Goal: Use online tool/utility: Utilize a website feature to perform a specific function

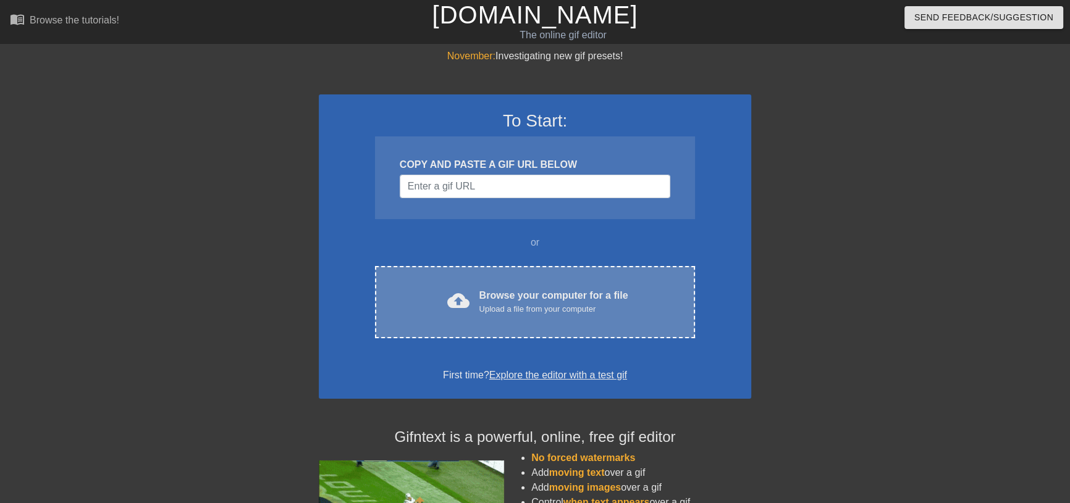
click at [479, 316] on div "Browse your computer for a file Upload a file from your computer" at bounding box center [553, 301] width 149 height 27
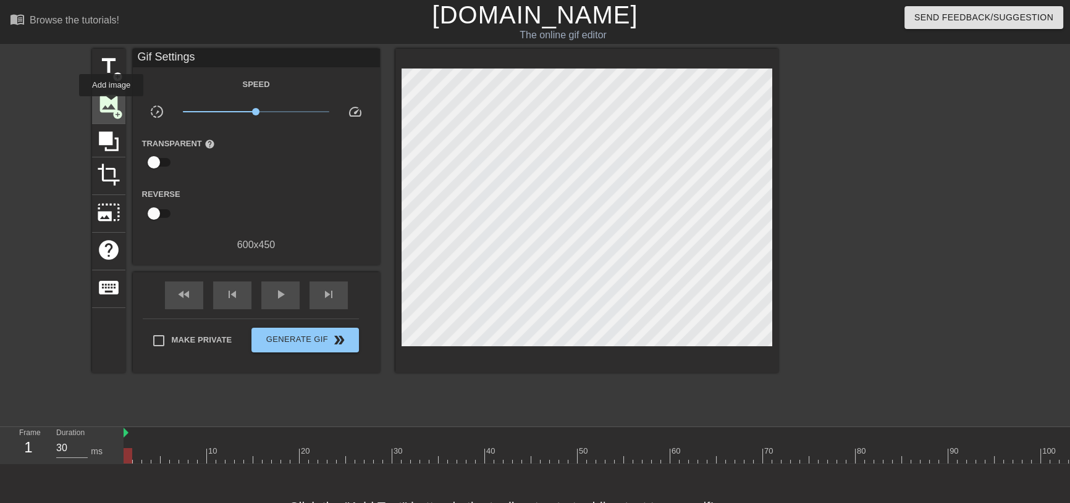
click at [111, 105] on span "image" at bounding box center [108, 103] width 23 height 23
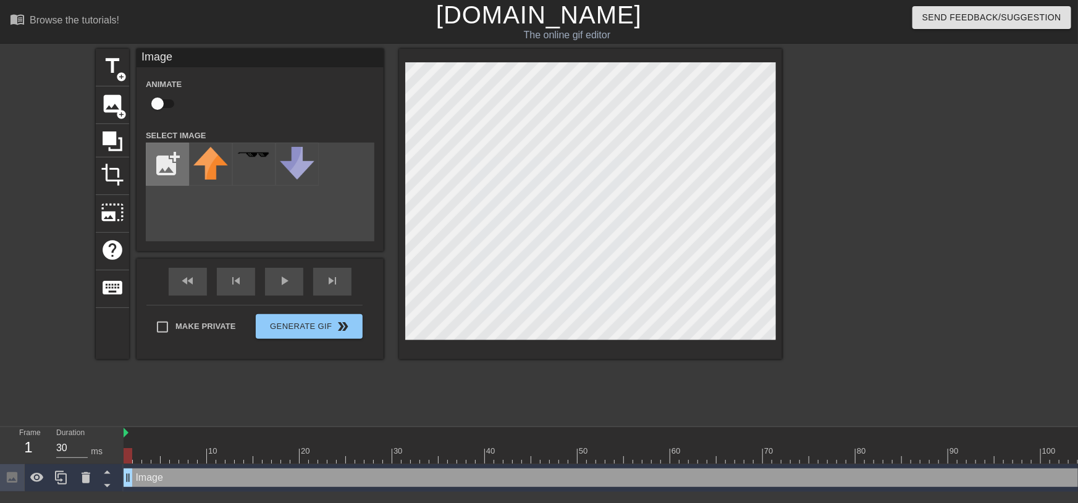
click at [178, 175] on input "file" at bounding box center [167, 164] width 42 height 42
type input "C:\fakepath\螢幕擷取畫面 2025-08-21 182402.png"
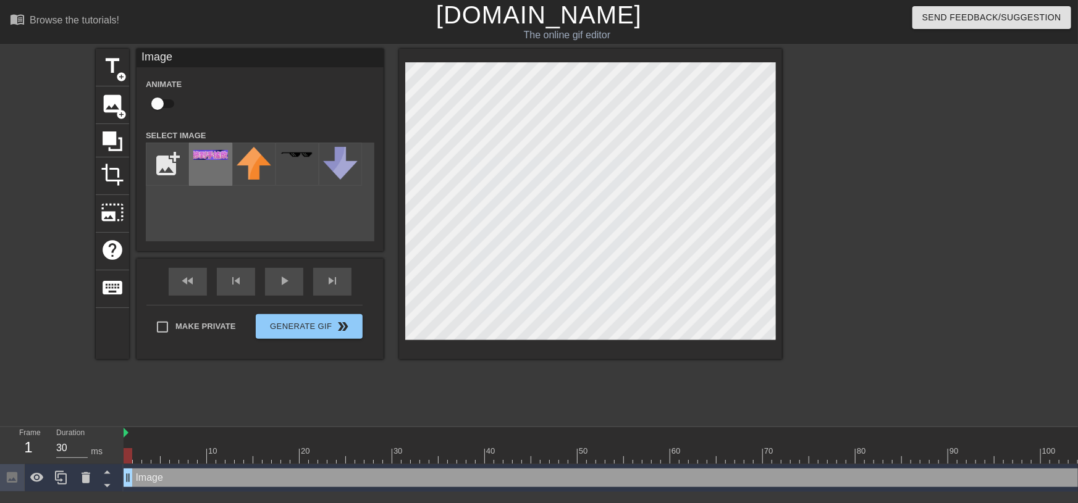
click at [211, 177] on div at bounding box center [210, 164] width 43 height 43
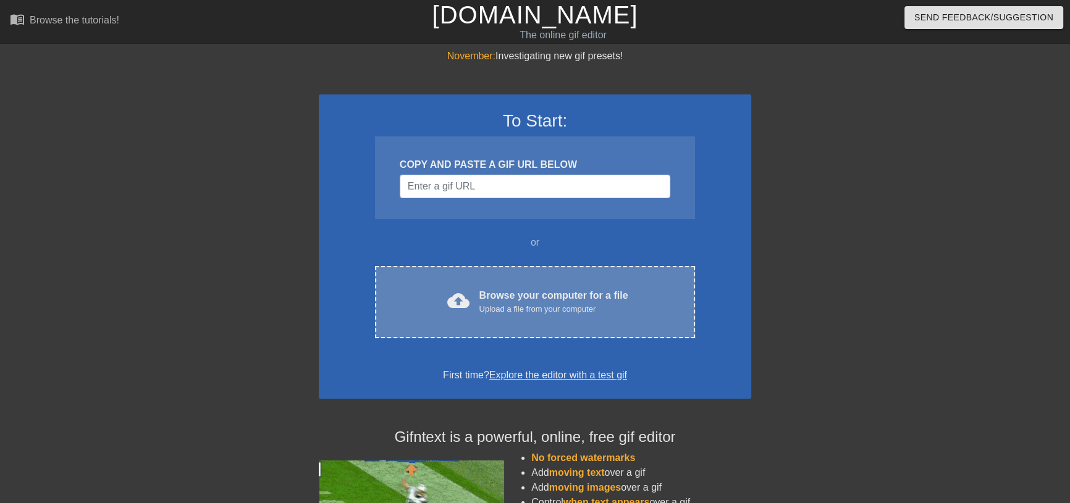
click at [481, 313] on div "Browse your computer for a file Upload a file from your computer" at bounding box center [553, 301] width 149 height 27
click at [479, 338] on div "cloud_upload Browse your computer for a file Upload a file from your computer C…" at bounding box center [535, 302] width 320 height 72
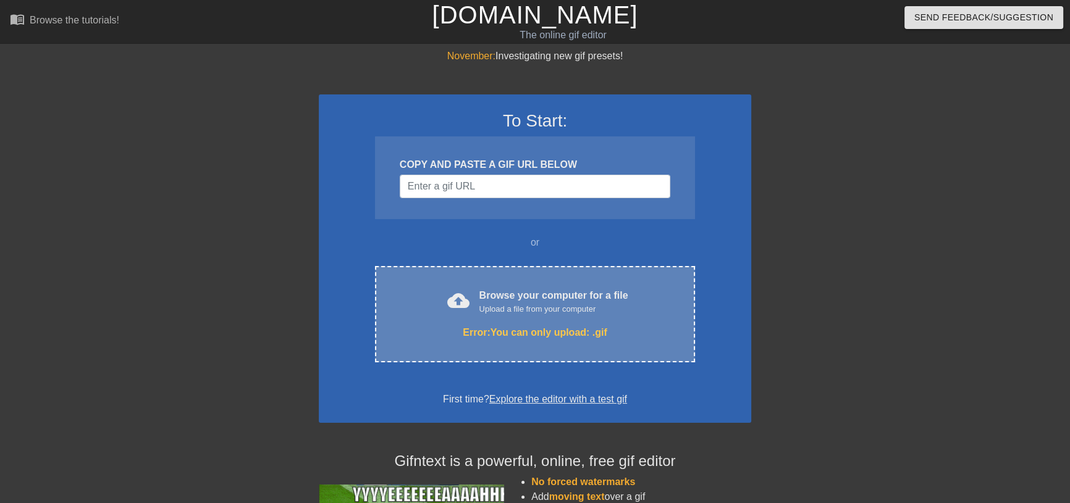
click at [655, 363] on div "cloud_upload Browse your computer for a file Upload a file from your computer E…" at bounding box center [535, 314] width 320 height 96
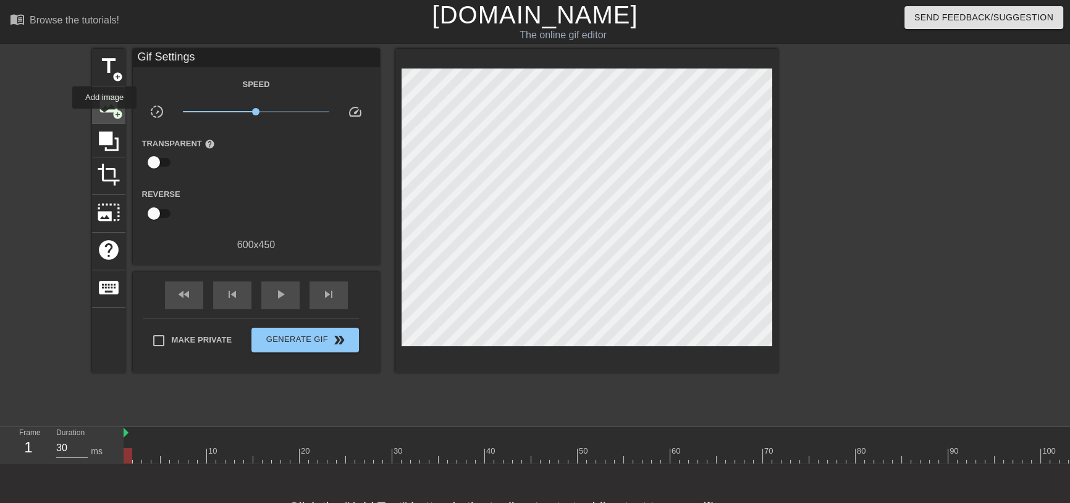
click at [104, 117] on div "image add_circle" at bounding box center [108, 105] width 33 height 38
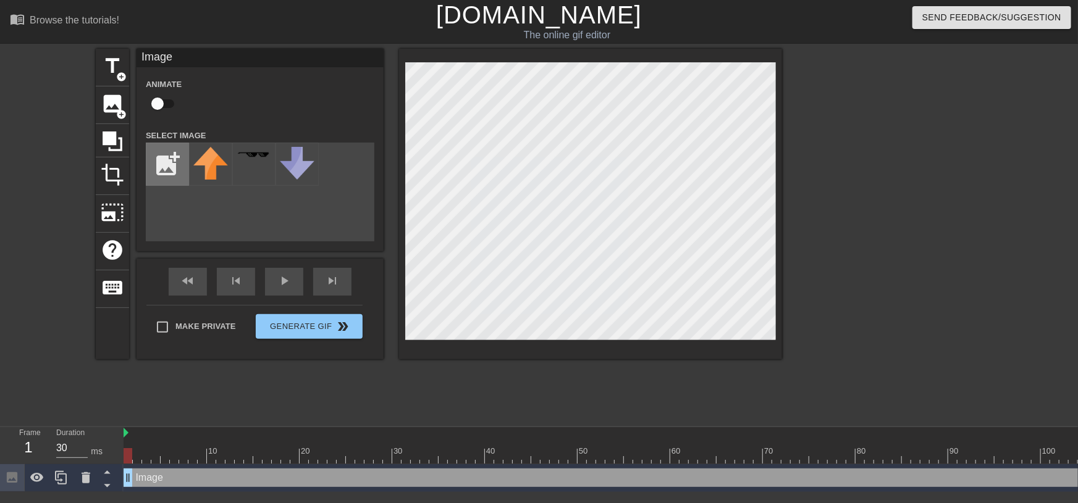
click at [175, 184] on input "file" at bounding box center [167, 164] width 42 height 42
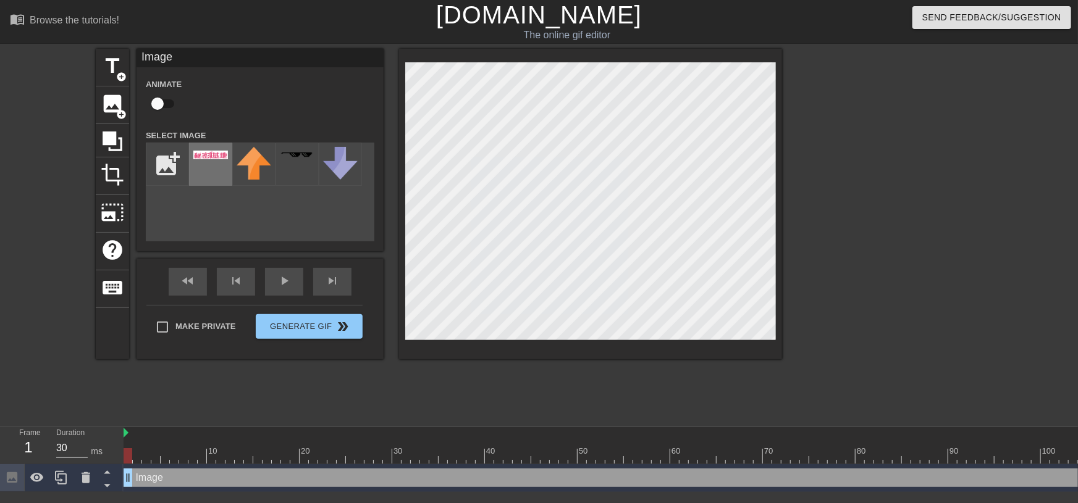
click at [213, 177] on div at bounding box center [210, 164] width 43 height 43
click at [166, 174] on input "file" at bounding box center [167, 164] width 42 height 42
type input "C:\fakepath\螢幕擷取畫面 [DATE] 184331.png"
click at [199, 161] on div at bounding box center [210, 164] width 43 height 43
click at [728, 325] on div "title add_circle image add_circle crop photo_size_select_large help keyboard Im…" at bounding box center [439, 204] width 686 height 311
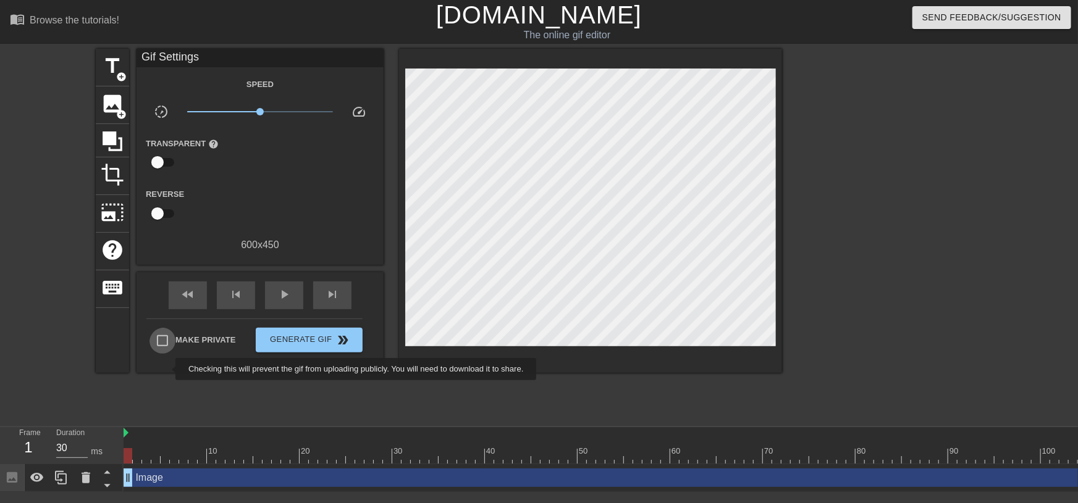
click at [167, 354] on input "Make Private" at bounding box center [162, 341] width 26 height 26
checkbox input "true"
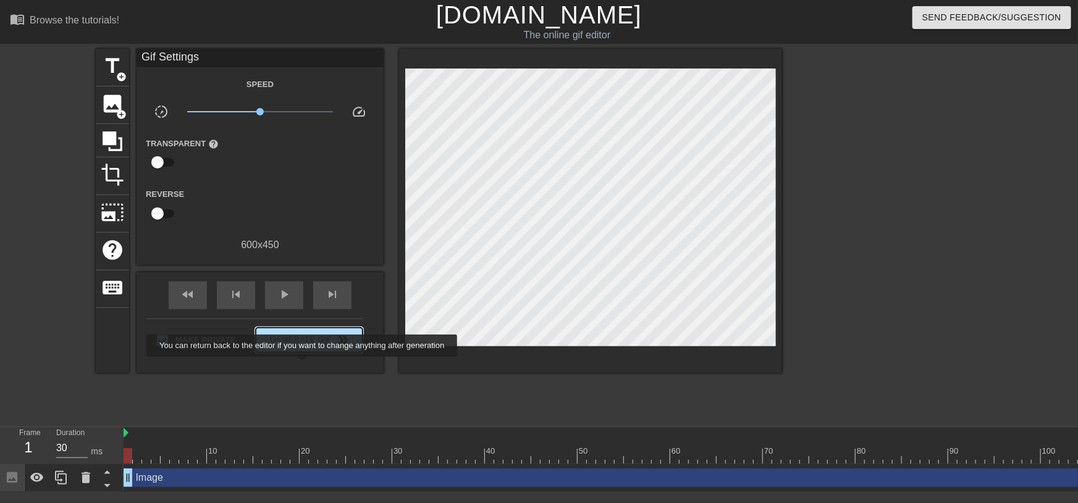
click at [303, 348] on span "Generate Gif double_arrow" at bounding box center [309, 340] width 97 height 15
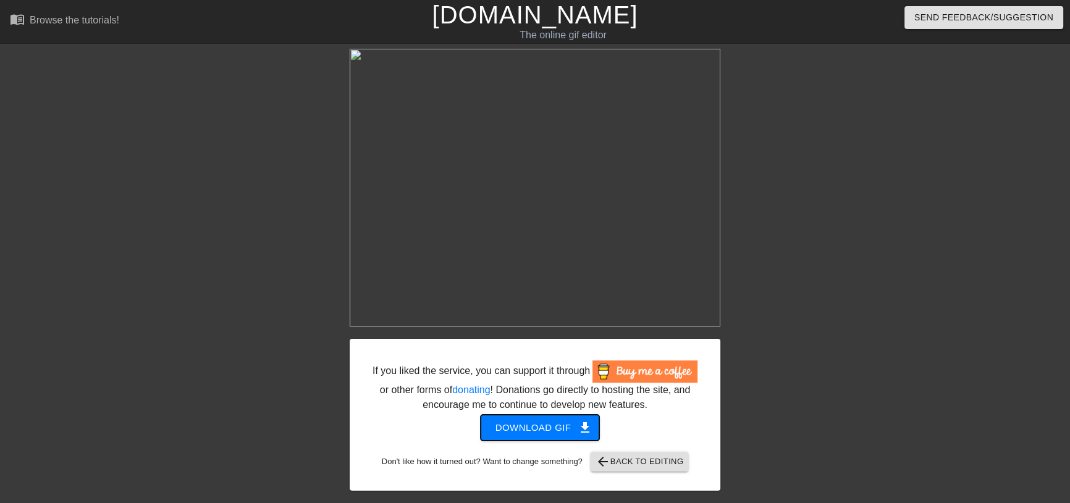
click at [481, 441] on button "Download gif get_app" at bounding box center [539, 428] width 119 height 26
click at [505, 28] on link "[DOMAIN_NAME]" at bounding box center [535, 14] width 206 height 27
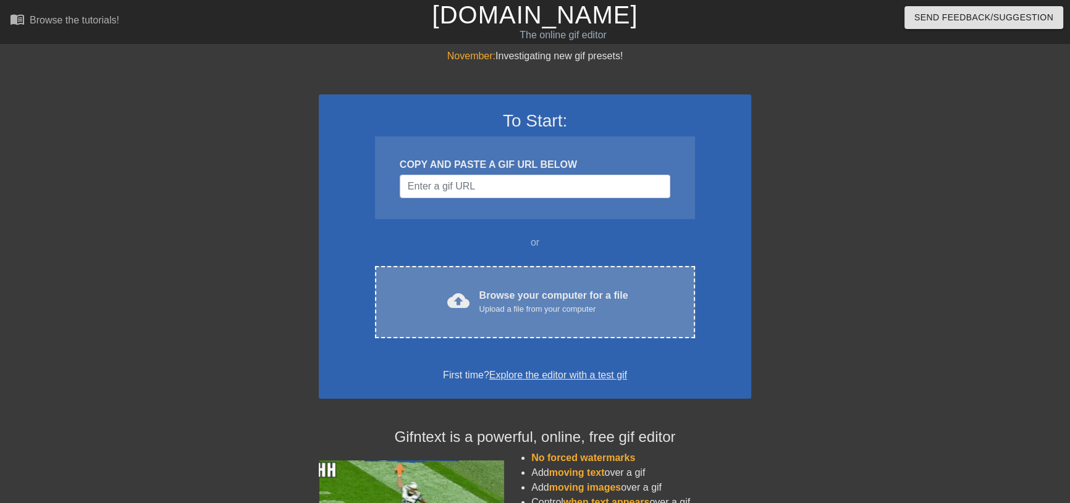
click at [485, 316] on div "Browse your computer for a file Upload a file from your computer" at bounding box center [553, 301] width 149 height 27
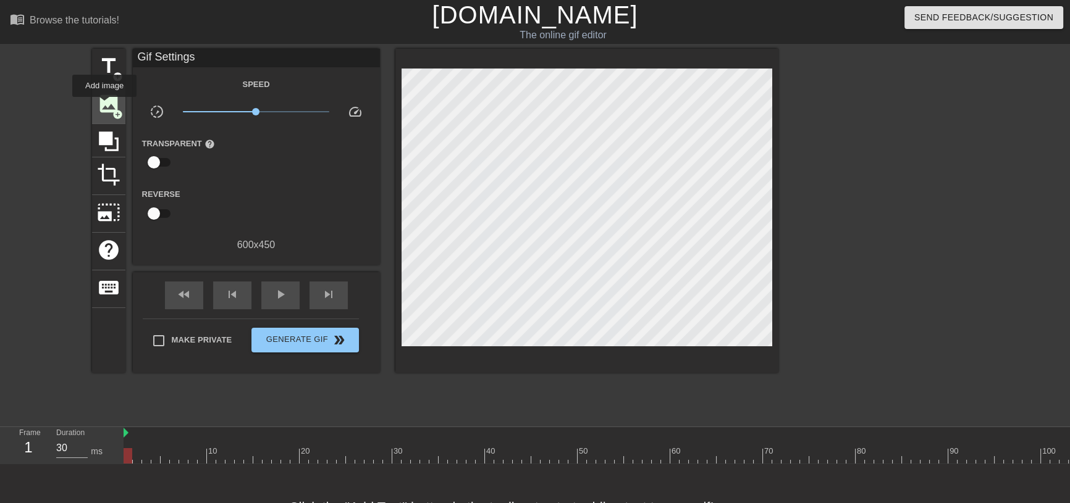
click at [104, 106] on span "image" at bounding box center [108, 103] width 23 height 23
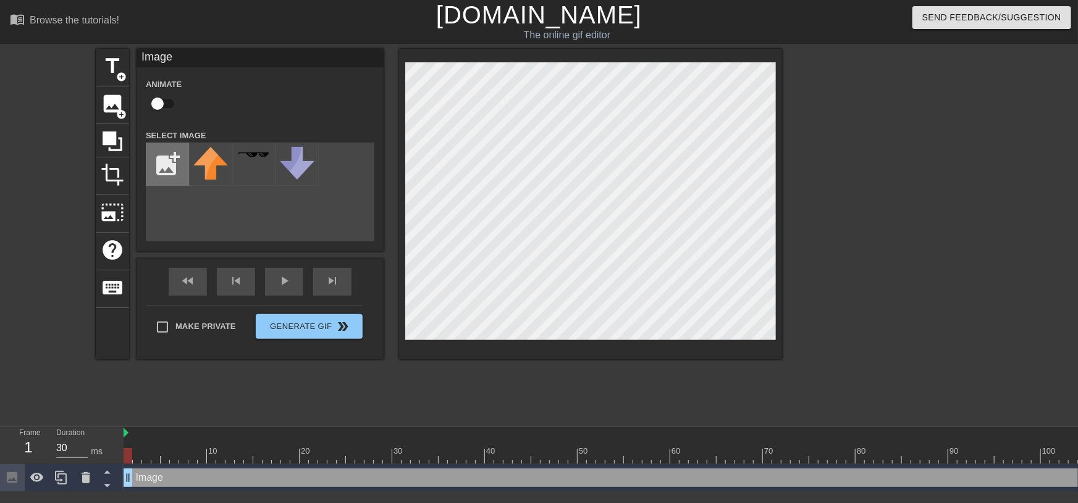
click at [165, 169] on input "file" at bounding box center [167, 164] width 42 height 42
click at [169, 164] on input "file" at bounding box center [167, 164] width 42 height 42
type input "C:\fakepath\螢幕擷取畫面 [DATE] 184331.png"
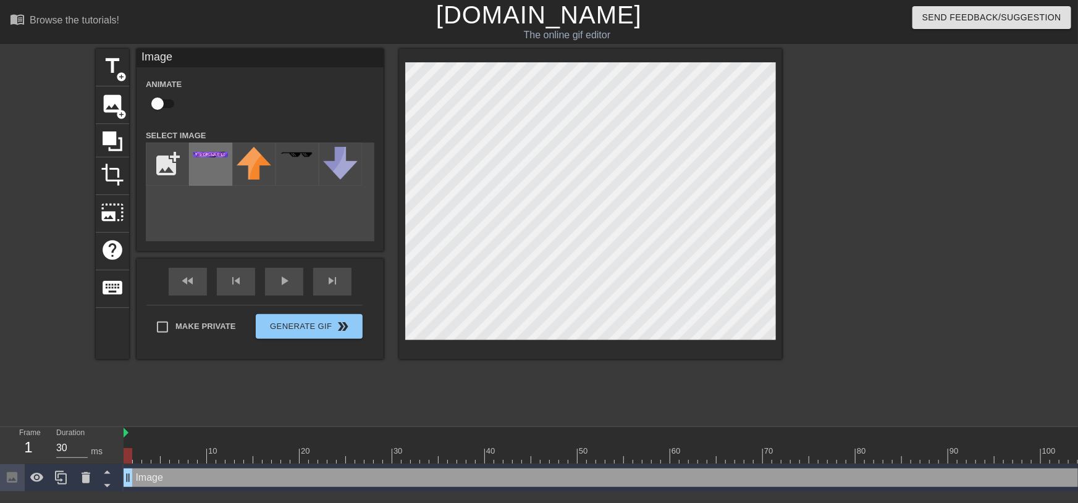
click at [211, 157] on img at bounding box center [210, 155] width 35 height 6
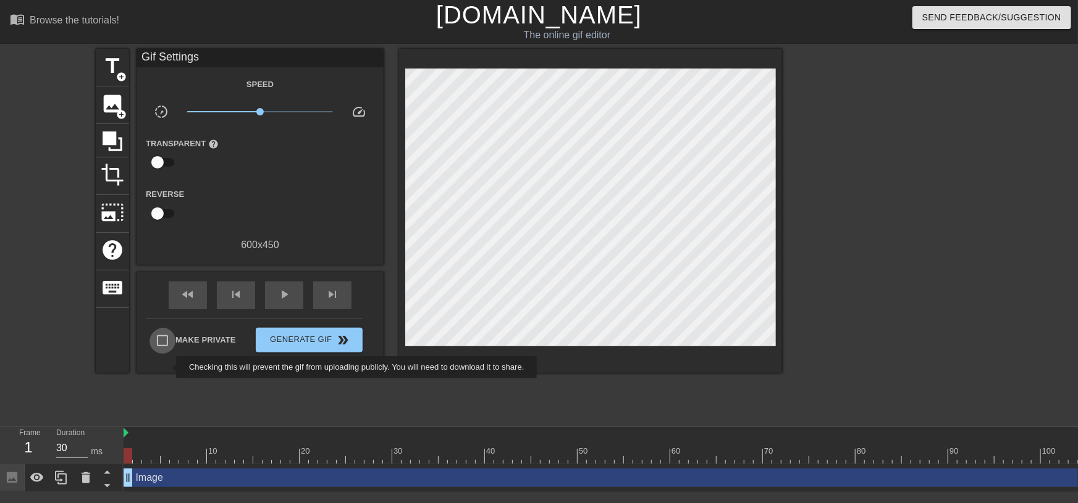
click at [168, 354] on input "Make Private" at bounding box center [162, 341] width 26 height 26
checkbox input "true"
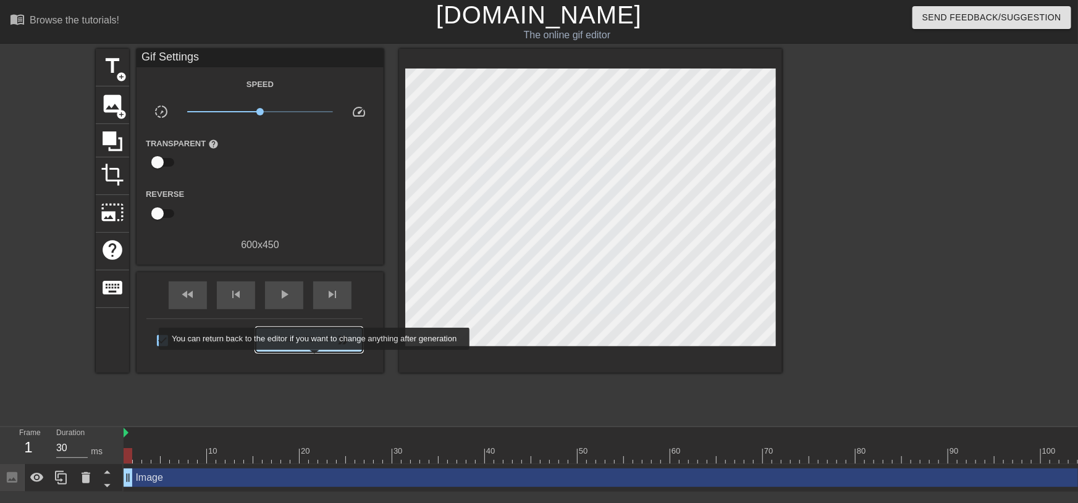
click at [316, 348] on span "Generate Gif double_arrow" at bounding box center [309, 340] width 97 height 15
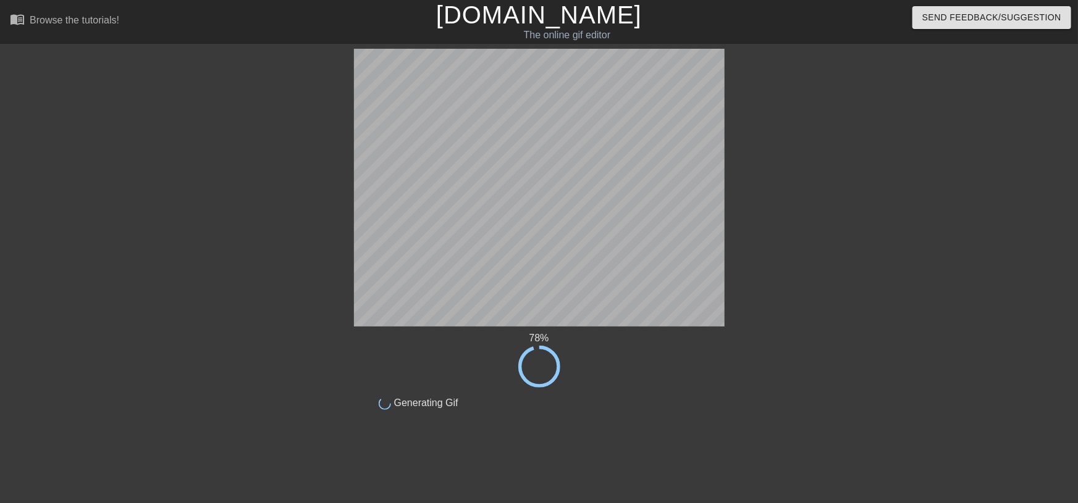
click at [1019, 253] on div "78 % done Generating Gif title add_circle image add_circle crop photo_size_sele…" at bounding box center [539, 234] width 1078 height 371
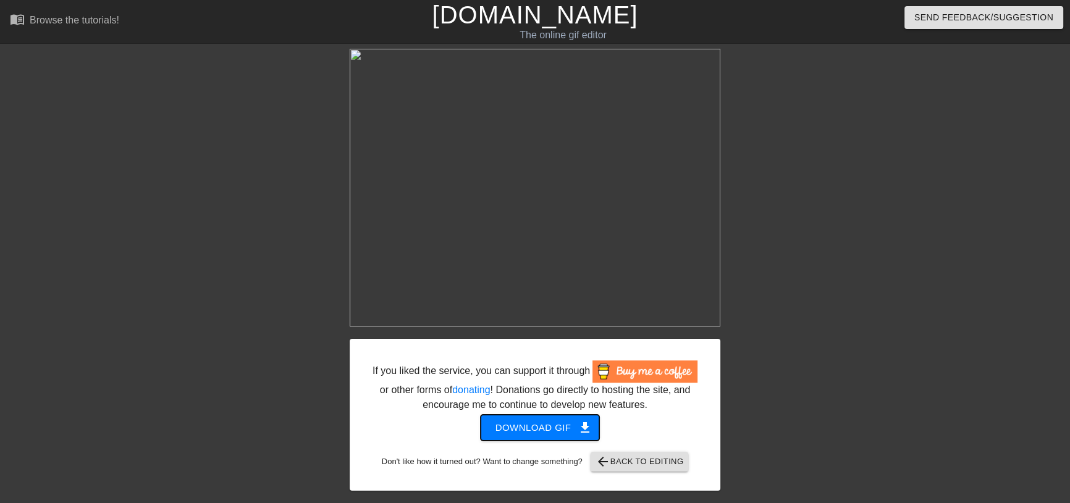
click at [542, 436] on span "Download gif get_app" at bounding box center [540, 428] width 90 height 16
